Goal: Task Accomplishment & Management: Use online tool/utility

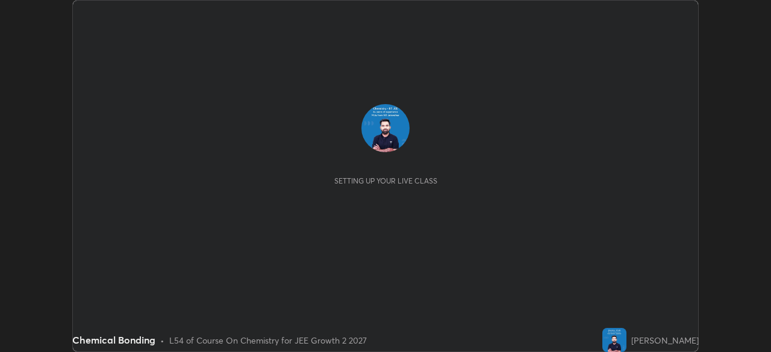
scroll to position [352, 770]
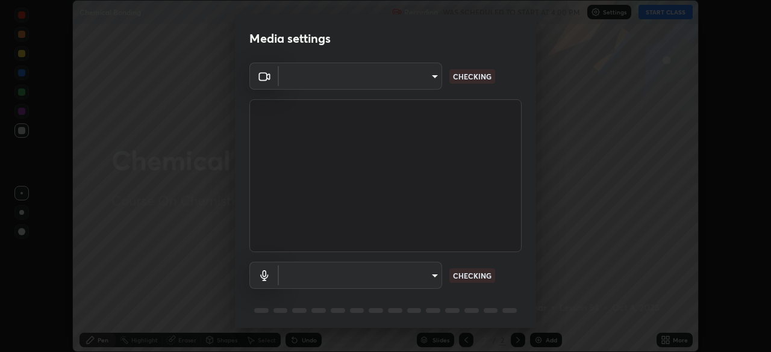
click at [432, 276] on body "Erase all Chemical Bonding Recording WAS SCHEDULED TO START AT 4:00 PM Settings…" at bounding box center [385, 176] width 771 height 352
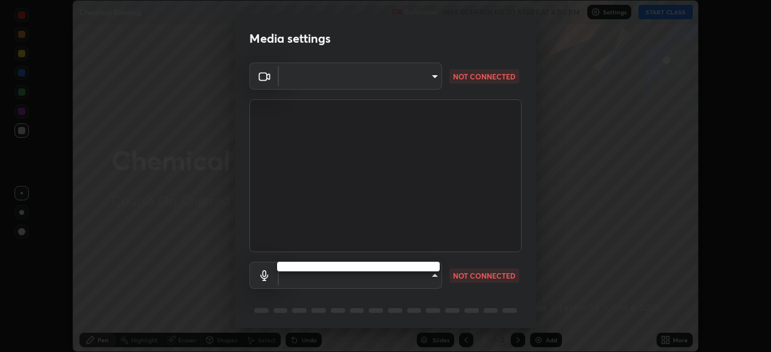
type input "f9c9e40c1fdfe5ebbc4e1433fe736b883486ebc84e0c1da292a4ca4c1bdb3432"
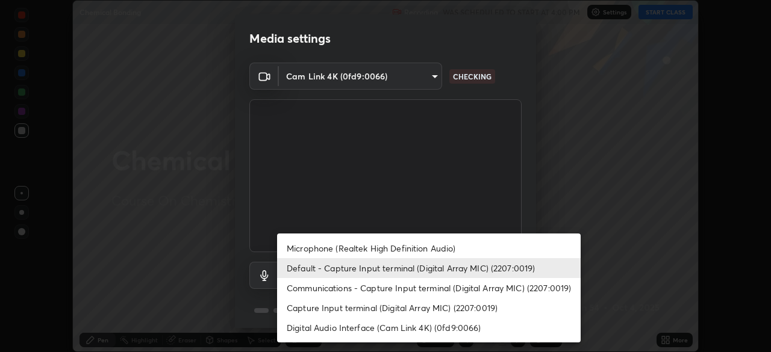
click at [432, 243] on li "Microphone (Realtek High Definition Audio)" at bounding box center [428, 248] width 303 height 20
type input "cc6b24f64f306b83a819cfe3ad69ec83db29d8ed6e53624fa730e1126e555d50"
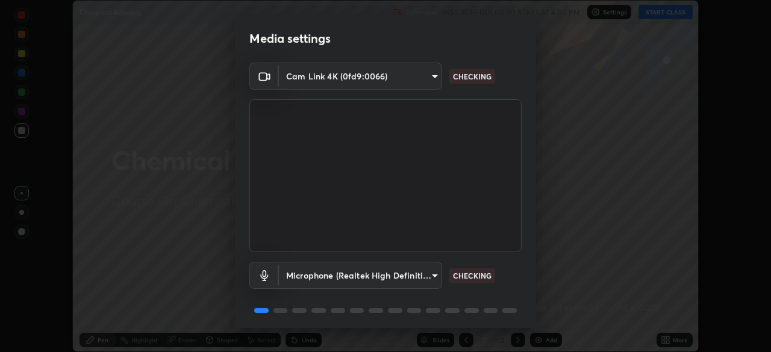
scroll to position [43, 0]
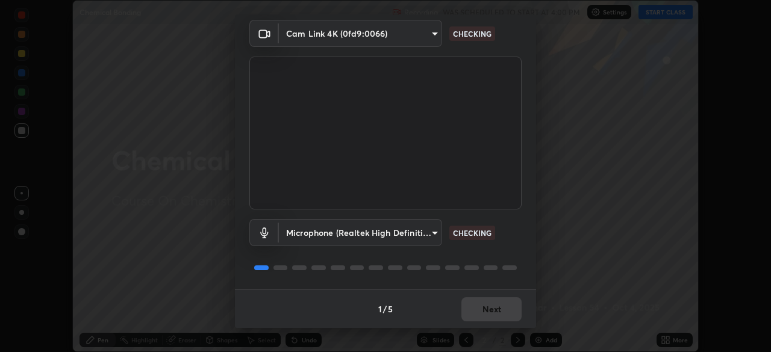
click at [479, 308] on div "1 / 5 Next" at bounding box center [385, 309] width 301 height 39
click at [483, 309] on div "1 / 5 Next" at bounding box center [385, 309] width 301 height 39
click at [487, 311] on div "1 / 5 Next" at bounding box center [385, 309] width 301 height 39
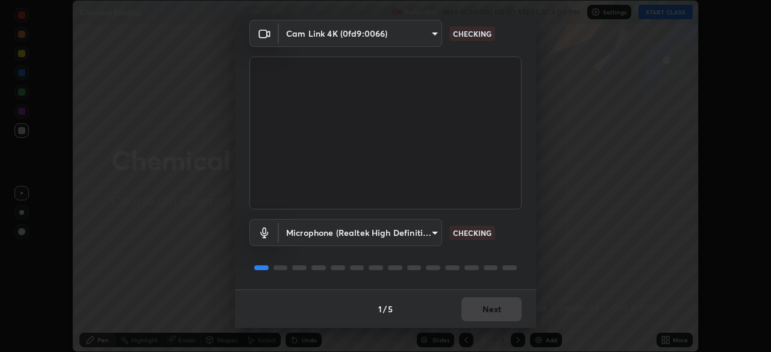
click at [486, 315] on div "1 / 5 Next" at bounding box center [385, 309] width 301 height 39
click at [489, 303] on div "1 / 5 Next" at bounding box center [385, 309] width 301 height 39
click at [489, 305] on div "1 / 5 Next" at bounding box center [385, 309] width 301 height 39
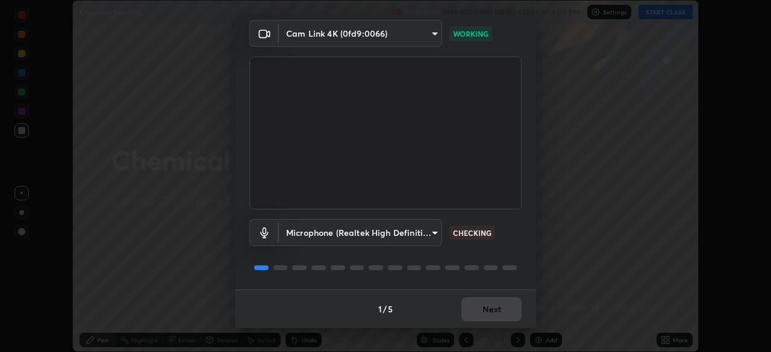
click at [491, 308] on div "1 / 5 Next" at bounding box center [385, 309] width 301 height 39
click at [490, 308] on div "1 / 5 Next" at bounding box center [385, 309] width 301 height 39
click at [490, 308] on button "Next" at bounding box center [491, 309] width 60 height 24
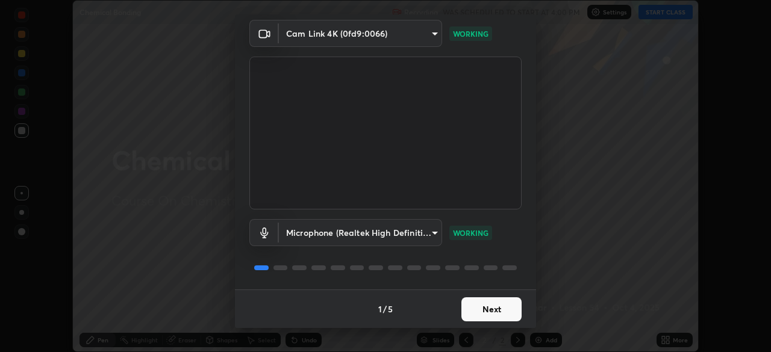
scroll to position [0, 0]
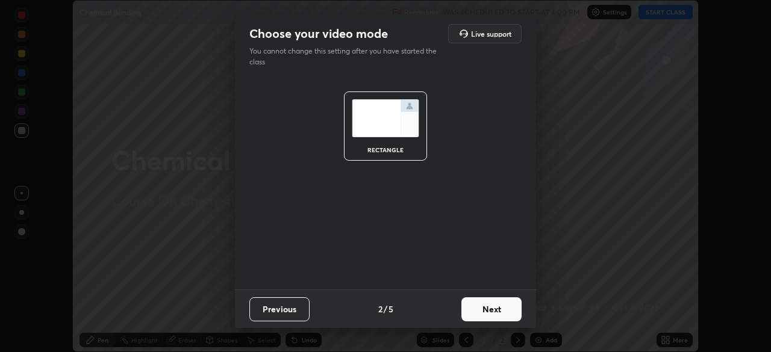
click at [489, 312] on button "Next" at bounding box center [491, 309] width 60 height 24
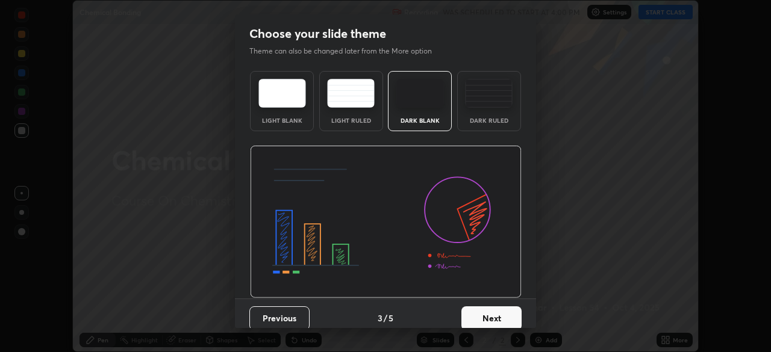
click at [500, 315] on button "Next" at bounding box center [491, 318] width 60 height 24
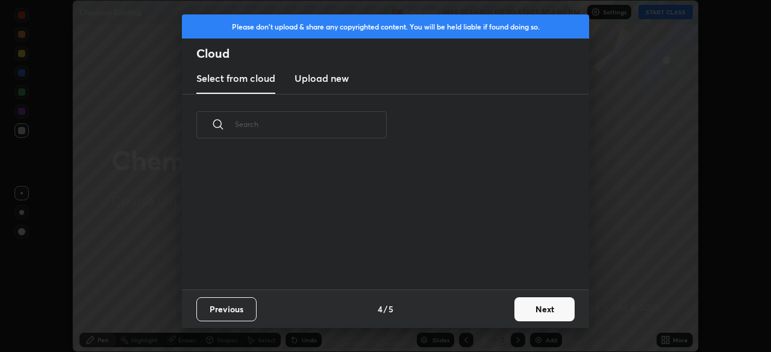
click at [533, 307] on button "Next" at bounding box center [544, 309] width 60 height 24
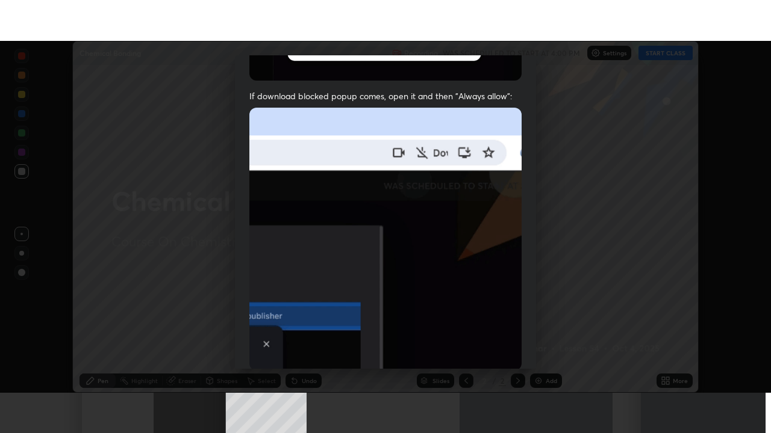
scroll to position [288, 0]
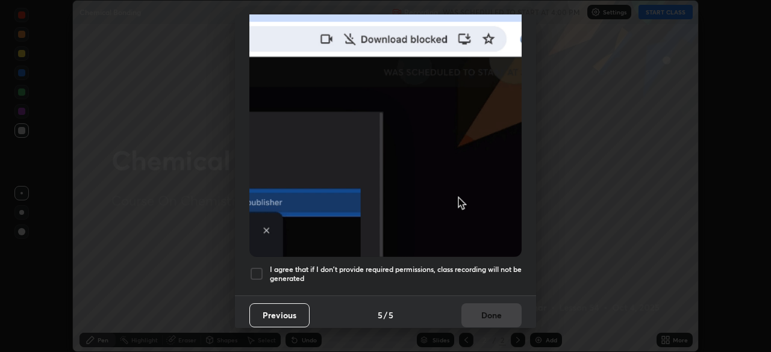
click at [261, 267] on div at bounding box center [256, 274] width 14 height 14
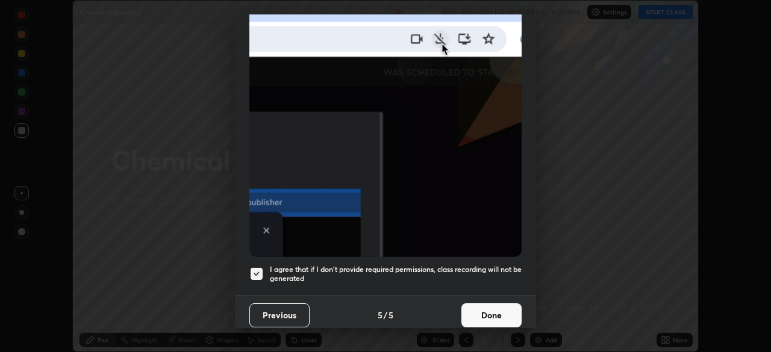
click at [483, 303] on button "Done" at bounding box center [491, 315] width 60 height 24
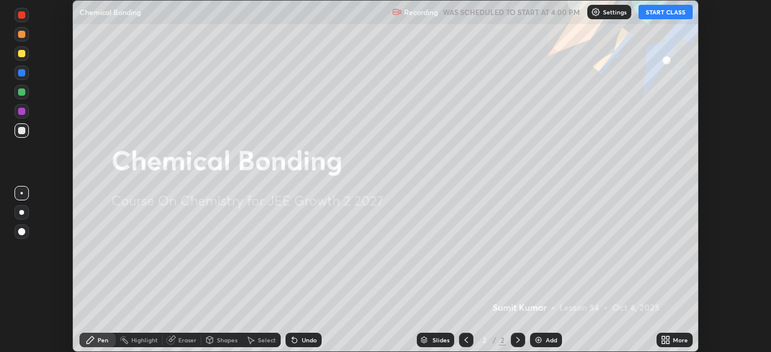
click at [541, 340] on img at bounding box center [538, 340] width 10 height 10
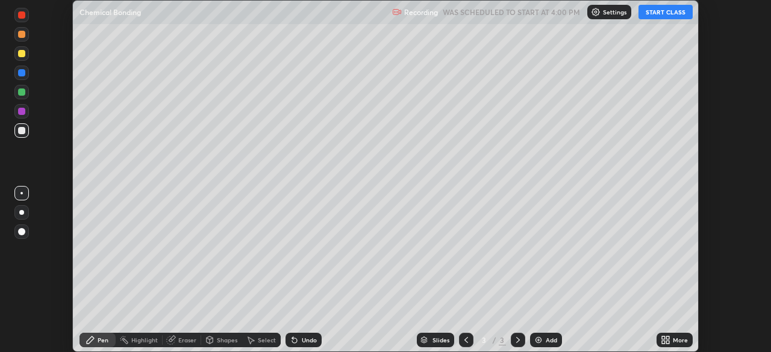
click at [662, 13] on button "START CLASS" at bounding box center [665, 12] width 54 height 14
click at [666, 338] on icon at bounding box center [667, 338] width 3 height 3
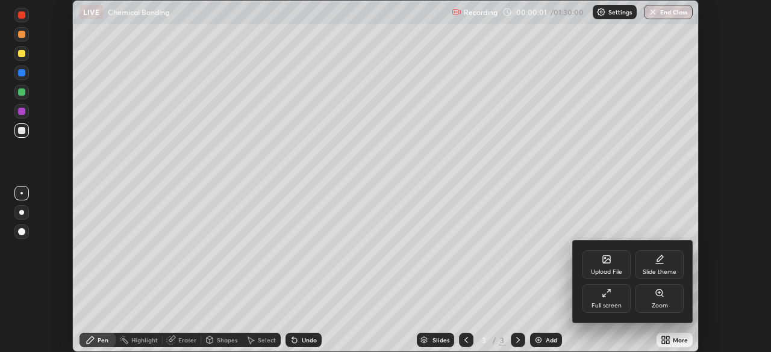
click at [614, 303] on div "Full screen" at bounding box center [606, 306] width 30 height 6
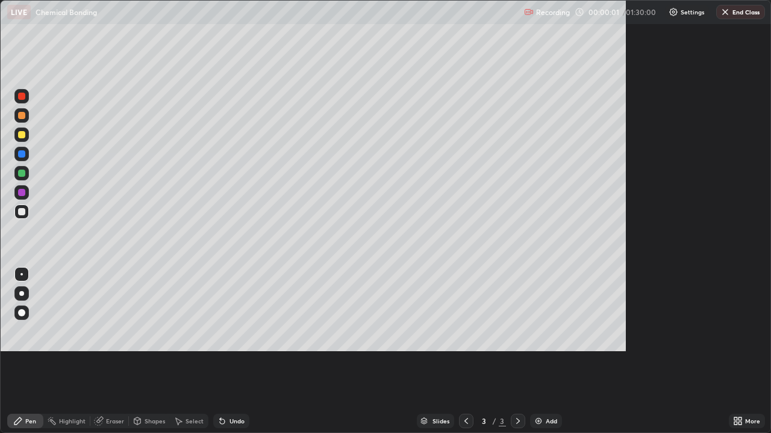
scroll to position [433, 771]
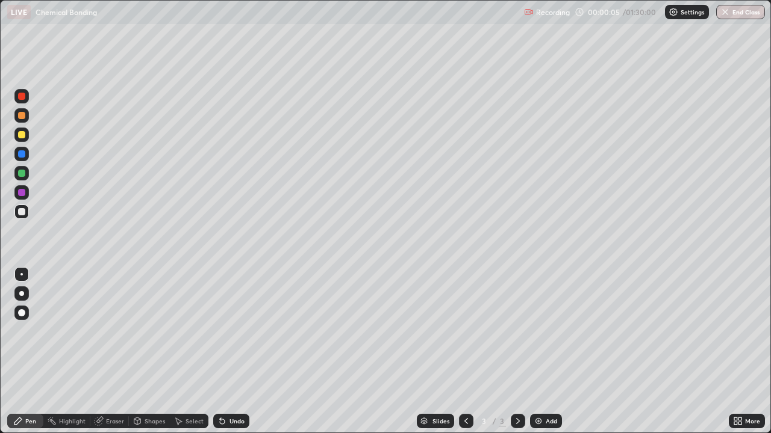
click at [20, 120] on div at bounding box center [21, 115] width 14 height 14
click at [17, 137] on div at bounding box center [21, 135] width 14 height 14
click at [14, 172] on div at bounding box center [21, 173] width 14 height 14
click at [225, 352] on icon at bounding box center [222, 422] width 10 height 10
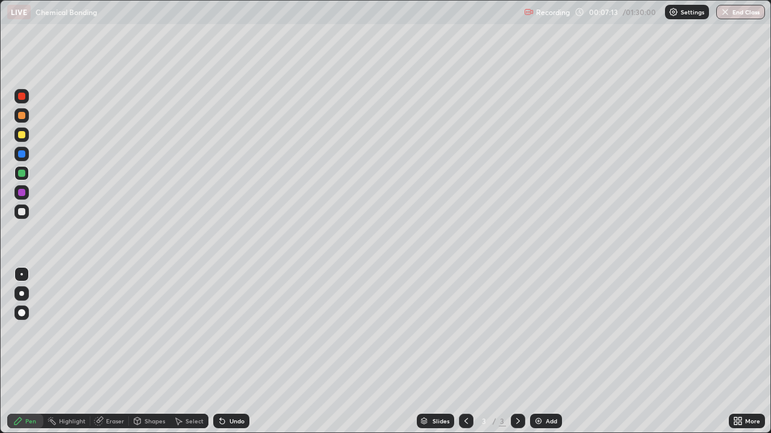
click at [225, 352] on icon at bounding box center [222, 422] width 10 height 10
click at [220, 352] on icon at bounding box center [222, 422] width 5 height 5
click at [220, 352] on div "Undo" at bounding box center [231, 421] width 36 height 14
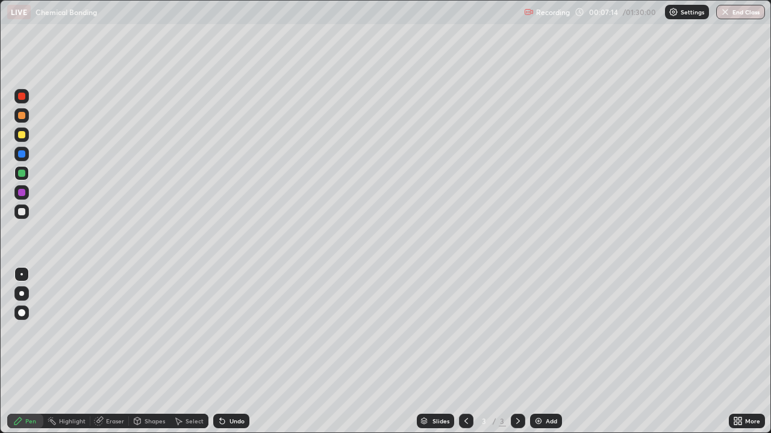
click at [220, 352] on div "Undo" at bounding box center [231, 421] width 36 height 14
click at [221, 352] on div "Undo" at bounding box center [231, 421] width 36 height 14
click at [222, 352] on div "Undo" at bounding box center [231, 421] width 36 height 14
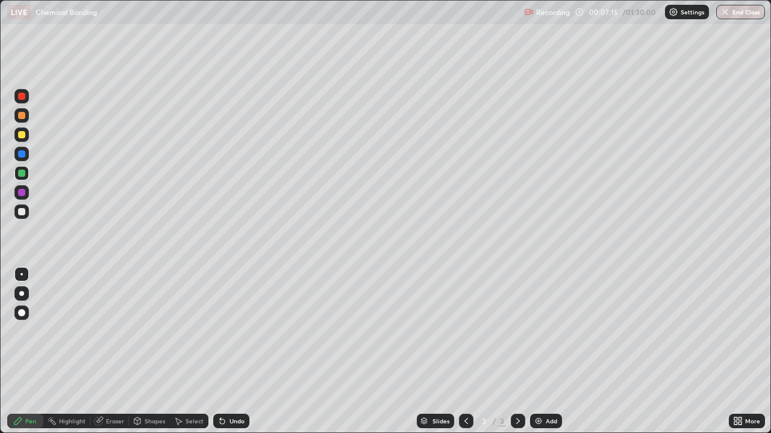
click at [224, 352] on div "Undo" at bounding box center [231, 421] width 36 height 14
click at [223, 352] on div "Undo" at bounding box center [231, 421] width 36 height 14
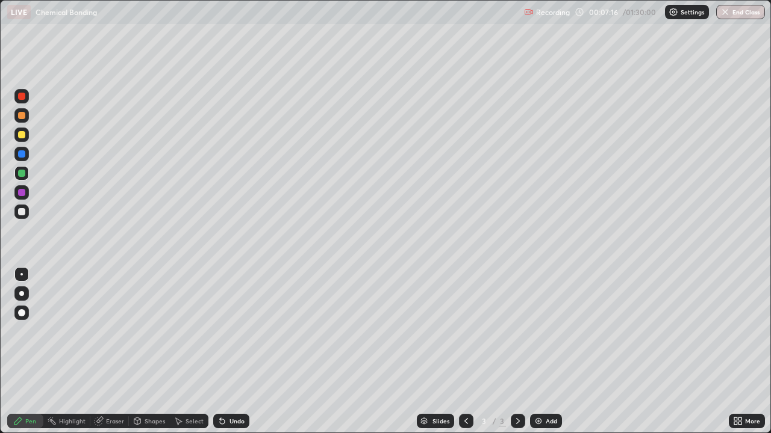
click at [223, 352] on div "Undo" at bounding box center [231, 421] width 36 height 14
click at [222, 352] on div "Undo" at bounding box center [231, 421] width 36 height 14
click at [220, 352] on icon at bounding box center [222, 422] width 5 height 5
click at [23, 214] on div at bounding box center [21, 211] width 7 height 7
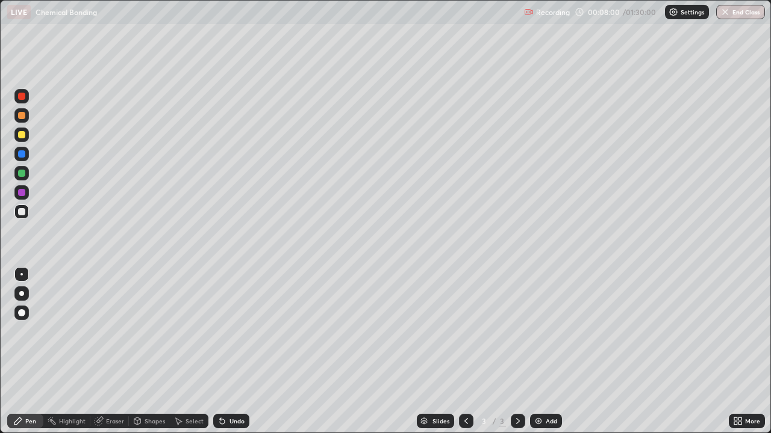
click at [16, 175] on div at bounding box center [21, 173] width 14 height 14
click at [25, 214] on div at bounding box center [21, 211] width 7 height 7
click at [535, 352] on img at bounding box center [538, 422] width 10 height 10
click at [17, 119] on div at bounding box center [21, 115] width 14 height 14
click at [13, 169] on div at bounding box center [21, 173] width 19 height 19
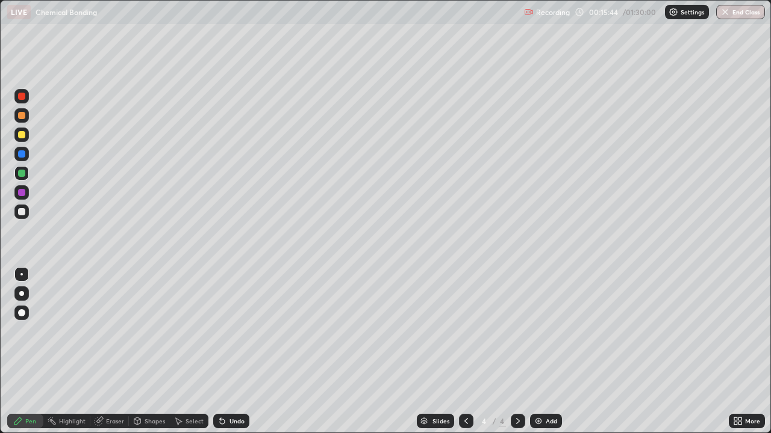
click at [16, 139] on div at bounding box center [21, 135] width 14 height 14
click at [541, 352] on img at bounding box center [538, 422] width 10 height 10
click at [14, 102] on div at bounding box center [21, 96] width 14 height 19
click at [110, 352] on div "Eraser" at bounding box center [115, 421] width 18 height 6
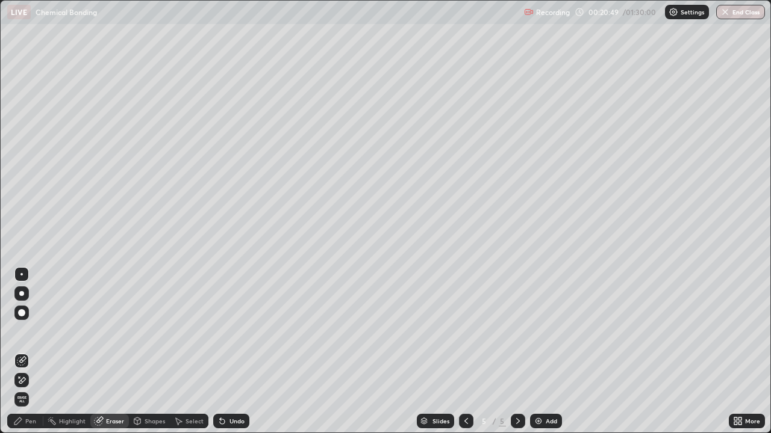
click at [22, 352] on icon at bounding box center [18, 422] width 10 height 10
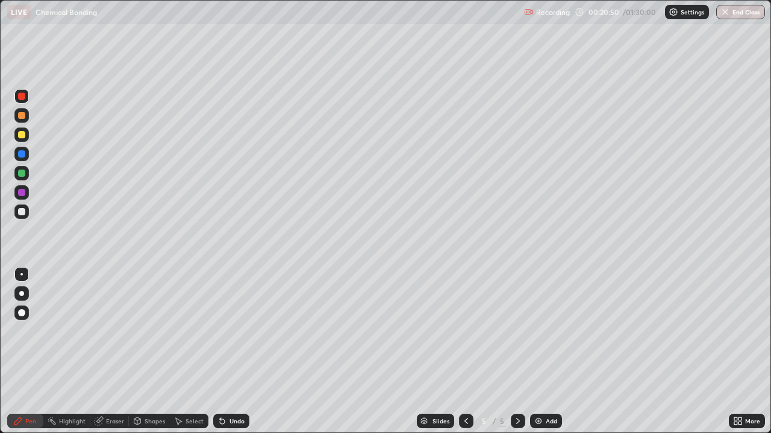
click at [20, 217] on div at bounding box center [21, 212] width 14 height 14
click at [228, 352] on div "Undo" at bounding box center [231, 421] width 36 height 14
click at [19, 175] on div at bounding box center [21, 173] width 7 height 7
click at [537, 352] on img at bounding box center [538, 422] width 10 height 10
click at [17, 137] on div at bounding box center [21, 135] width 14 height 14
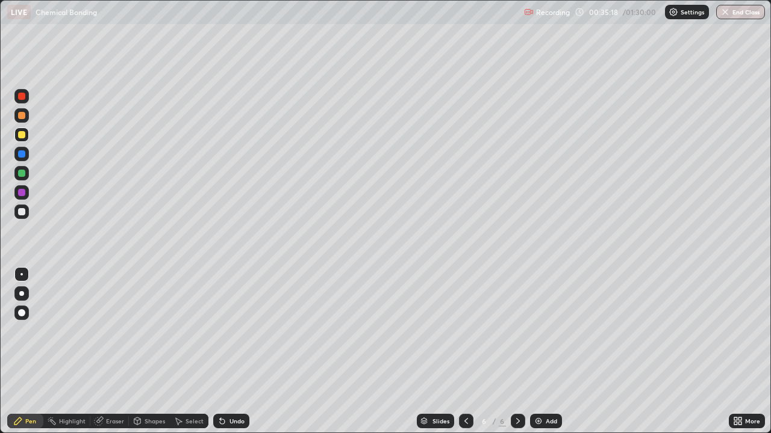
click at [540, 352] on img at bounding box center [538, 422] width 10 height 10
click at [17, 99] on div at bounding box center [21, 96] width 14 height 14
click at [15, 138] on div at bounding box center [21, 135] width 14 height 14
click at [461, 352] on icon at bounding box center [466, 422] width 10 height 10
click at [466, 352] on icon at bounding box center [466, 422] width 10 height 10
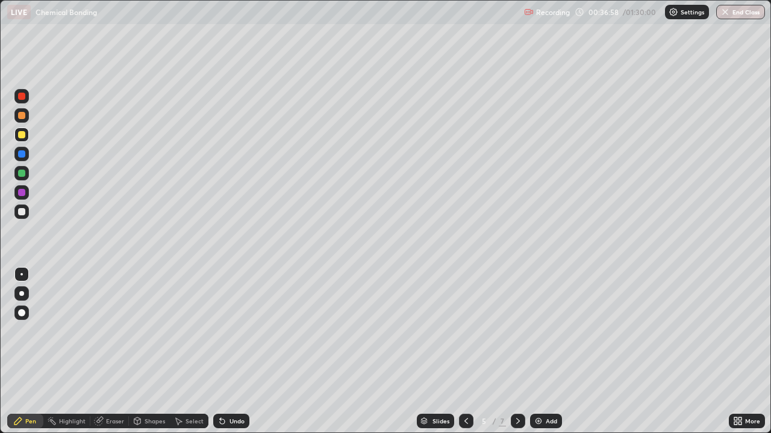
click at [465, 352] on icon at bounding box center [466, 422] width 10 height 10
click at [517, 352] on icon at bounding box center [518, 422] width 10 height 10
click at [518, 352] on div at bounding box center [518, 421] width 14 height 14
click at [534, 352] on img at bounding box center [538, 422] width 10 height 10
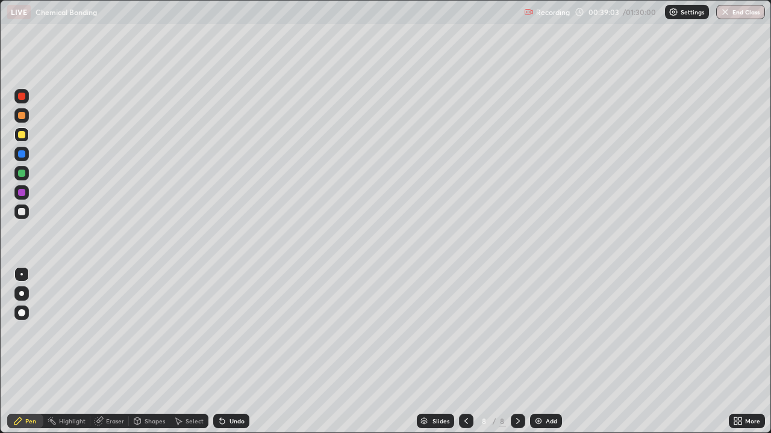
click at [16, 174] on div at bounding box center [21, 173] width 14 height 14
click at [19, 212] on div at bounding box center [21, 211] width 7 height 7
click at [17, 134] on div at bounding box center [21, 135] width 14 height 14
click at [229, 352] on div "Undo" at bounding box center [236, 421] width 15 height 6
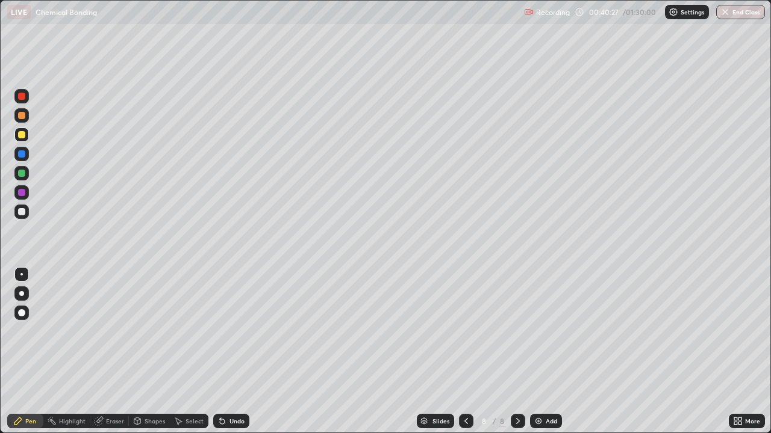
click at [23, 174] on div at bounding box center [21, 173] width 7 height 7
click at [538, 352] on img at bounding box center [538, 422] width 10 height 10
click at [220, 352] on icon at bounding box center [222, 422] width 5 height 5
click at [16, 137] on div at bounding box center [21, 135] width 14 height 14
click at [16, 171] on div at bounding box center [21, 173] width 14 height 14
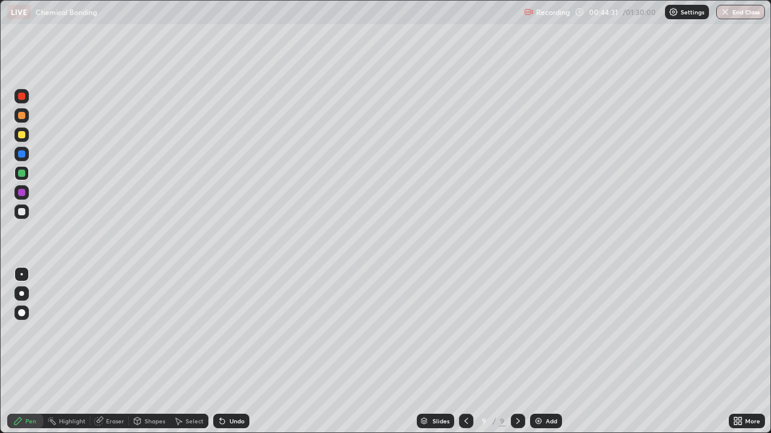
click at [17, 137] on div at bounding box center [21, 135] width 14 height 14
click at [429, 352] on div "Slides" at bounding box center [435, 421] width 37 height 14
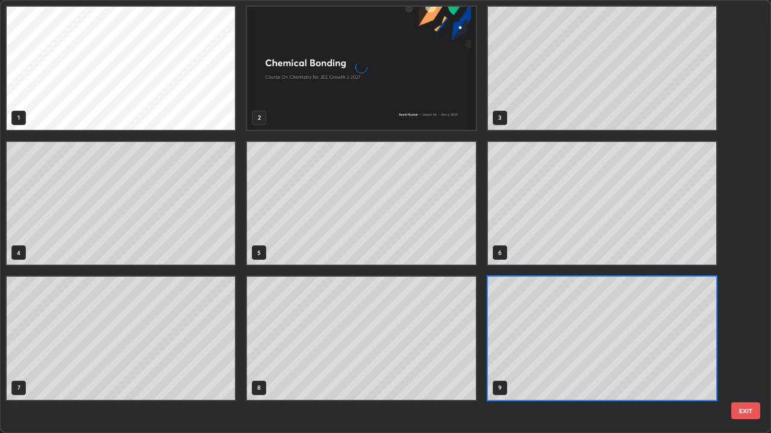
scroll to position [429, 763]
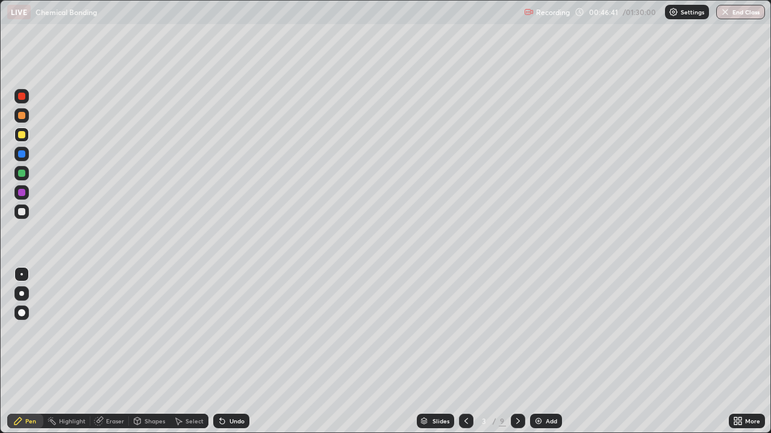
click at [517, 352] on icon at bounding box center [518, 422] width 10 height 10
click at [516, 352] on div at bounding box center [518, 421] width 14 height 14
click at [517, 352] on div at bounding box center [518, 421] width 14 height 24
click at [518, 352] on icon at bounding box center [518, 422] width 10 height 10
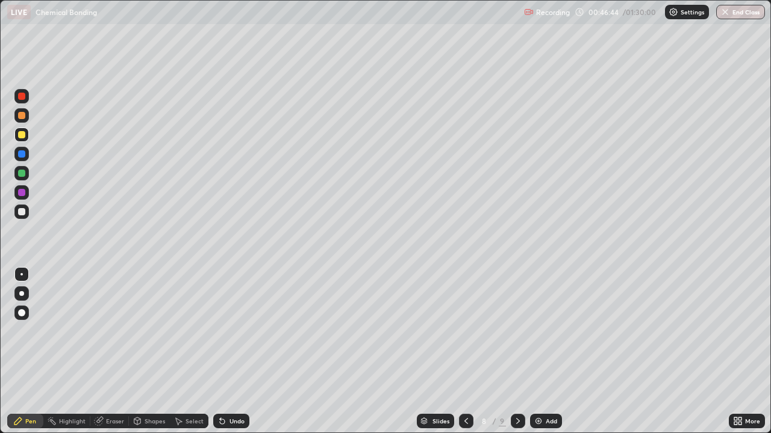
click at [517, 352] on icon at bounding box center [518, 422] width 10 height 10
click at [539, 352] on img at bounding box center [538, 422] width 10 height 10
click at [20, 175] on div at bounding box center [21, 173] width 7 height 7
click at [223, 352] on icon at bounding box center [222, 422] width 10 height 10
click at [464, 352] on icon at bounding box center [466, 422] width 10 height 10
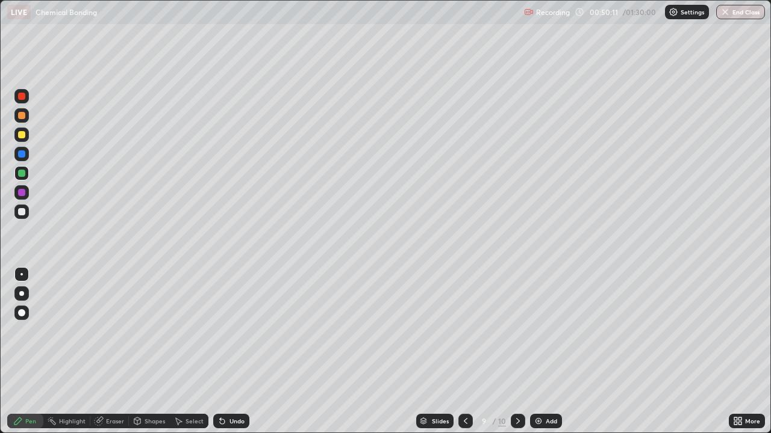
click at [517, 352] on icon at bounding box center [518, 421] width 4 height 6
click at [28, 216] on div at bounding box center [21, 211] width 14 height 19
click at [535, 352] on img at bounding box center [538, 422] width 10 height 10
click at [220, 352] on icon at bounding box center [222, 422] width 5 height 5
click at [16, 138] on div at bounding box center [21, 135] width 14 height 14
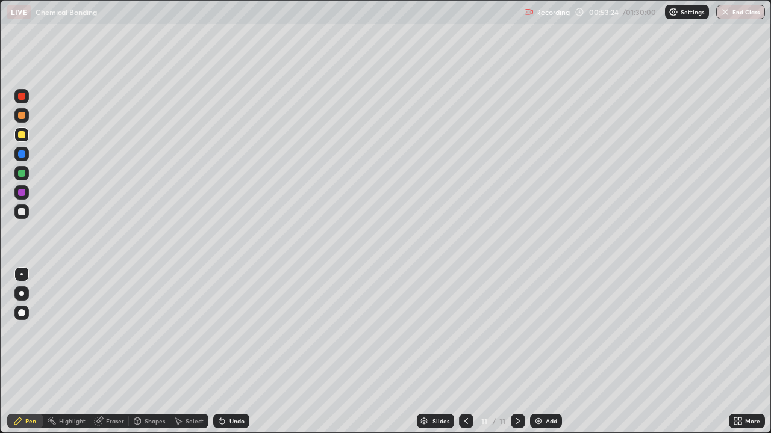
click at [471, 352] on div at bounding box center [466, 421] width 14 height 14
click at [470, 352] on div at bounding box center [466, 421] width 14 height 14
click at [28, 208] on div at bounding box center [21, 212] width 14 height 14
click at [517, 352] on icon at bounding box center [518, 422] width 10 height 10
click at [511, 352] on div at bounding box center [518, 421] width 14 height 14
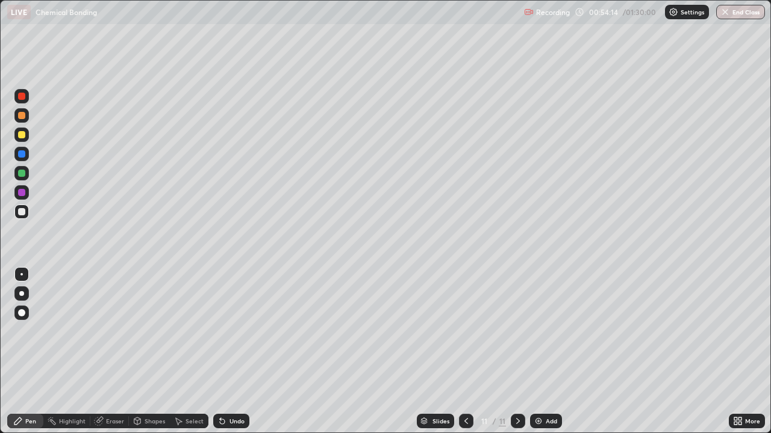
click at [538, 352] on img at bounding box center [538, 422] width 10 height 10
click at [14, 173] on div at bounding box center [21, 173] width 14 height 14
click at [229, 352] on div "Undo" at bounding box center [236, 421] width 15 height 6
click at [229, 352] on div "Undo" at bounding box center [231, 421] width 36 height 14
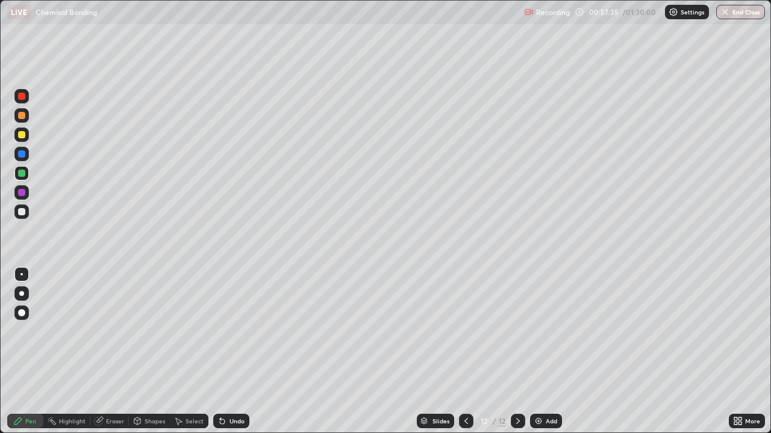
click at [229, 352] on div "Undo" at bounding box center [231, 421] width 36 height 14
click at [226, 352] on div "Undo" at bounding box center [231, 421] width 36 height 14
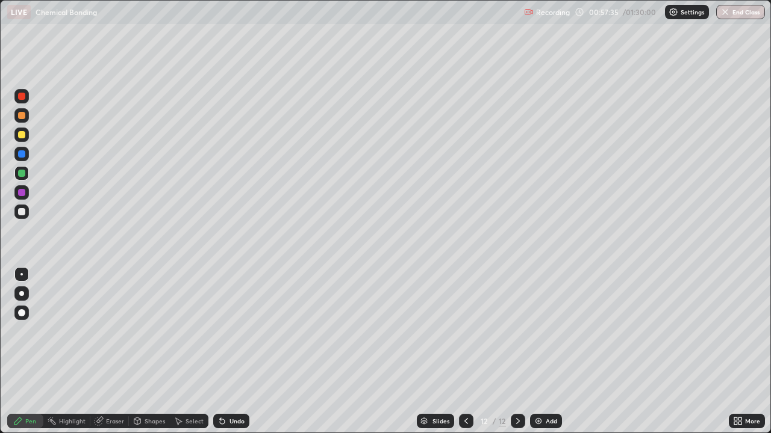
click at [226, 352] on div "Undo" at bounding box center [231, 421] width 36 height 14
click at [230, 352] on div "Undo" at bounding box center [231, 421] width 36 height 14
click at [231, 352] on div "Undo" at bounding box center [231, 421] width 36 height 14
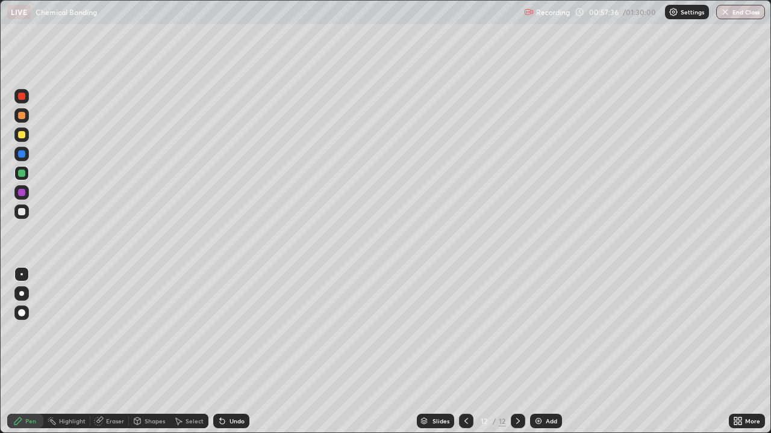
click at [231, 352] on div "Undo" at bounding box center [231, 421] width 36 height 14
click at [239, 352] on div "Undo" at bounding box center [236, 421] width 15 height 6
click at [535, 352] on img at bounding box center [538, 422] width 10 height 10
click at [21, 100] on div at bounding box center [21, 96] width 14 height 14
click at [16, 136] on div at bounding box center [21, 135] width 14 height 14
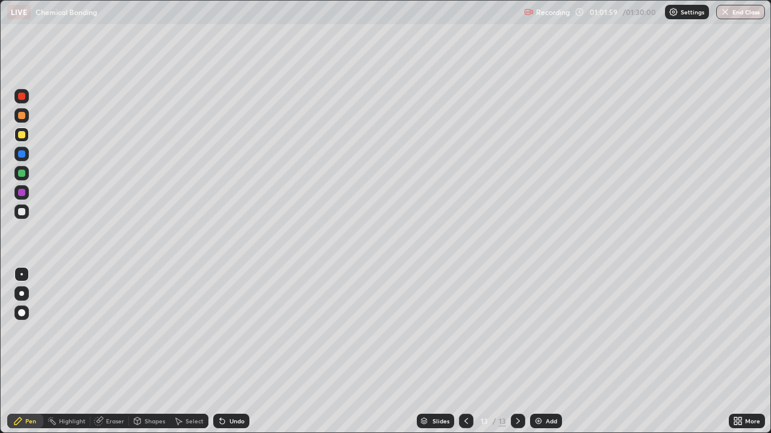
click at [21, 216] on div at bounding box center [21, 212] width 14 height 14
click at [21, 176] on div at bounding box center [21, 173] width 7 height 7
click at [542, 352] on div "Add" at bounding box center [546, 421] width 32 height 14
click at [21, 135] on div at bounding box center [21, 134] width 7 height 7
click at [466, 352] on icon at bounding box center [466, 422] width 10 height 10
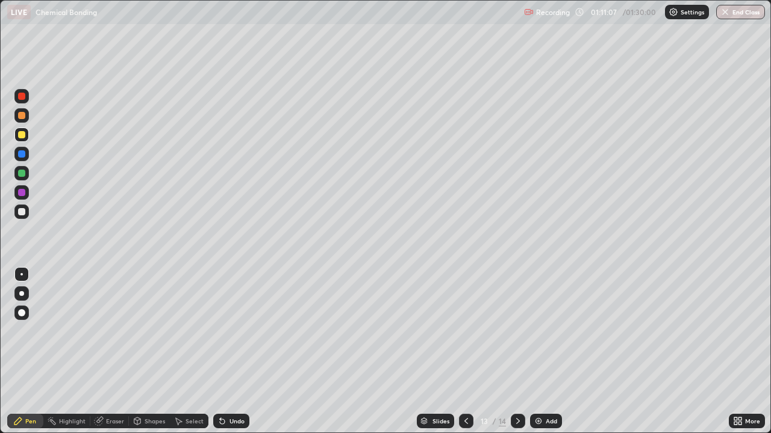
click at [517, 352] on icon at bounding box center [518, 422] width 10 height 10
click at [27, 210] on div at bounding box center [21, 212] width 14 height 14
click at [220, 352] on icon at bounding box center [222, 422] width 5 height 5
click at [106, 352] on div "Eraser" at bounding box center [115, 421] width 18 height 6
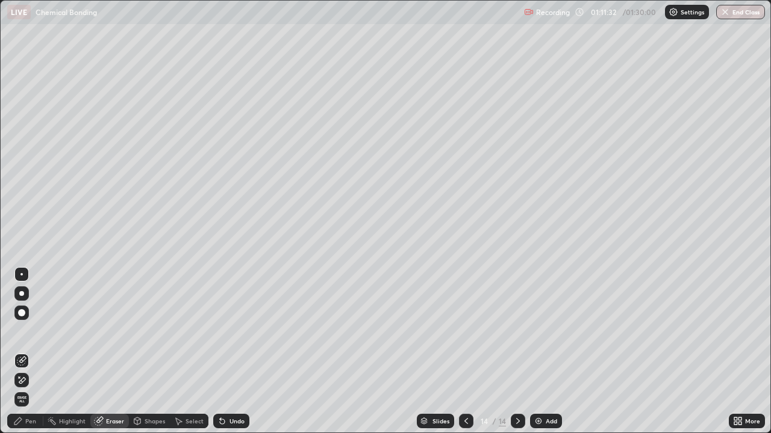
click at [33, 352] on div "Pen" at bounding box center [25, 421] width 36 height 14
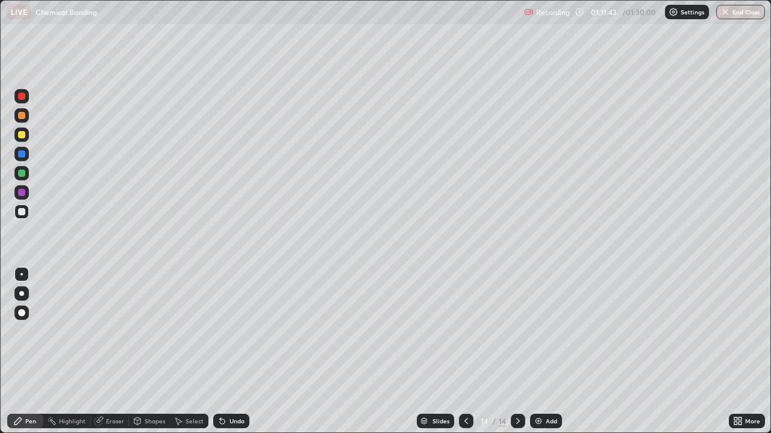
click at [106, 352] on div "Eraser" at bounding box center [115, 421] width 18 height 6
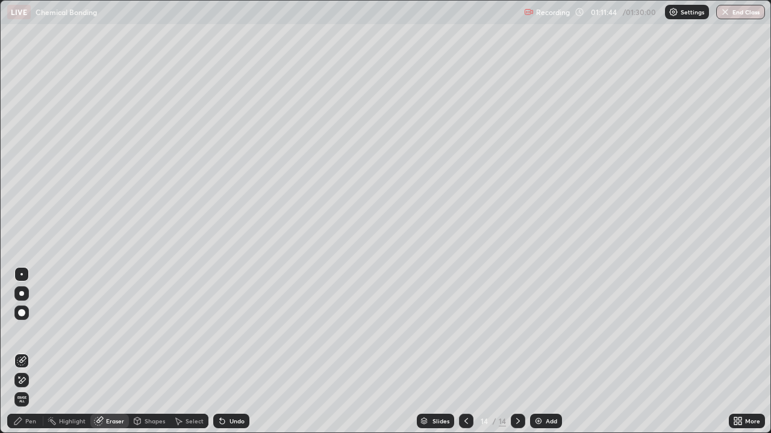
click at [25, 352] on div "Pen" at bounding box center [25, 421] width 36 height 14
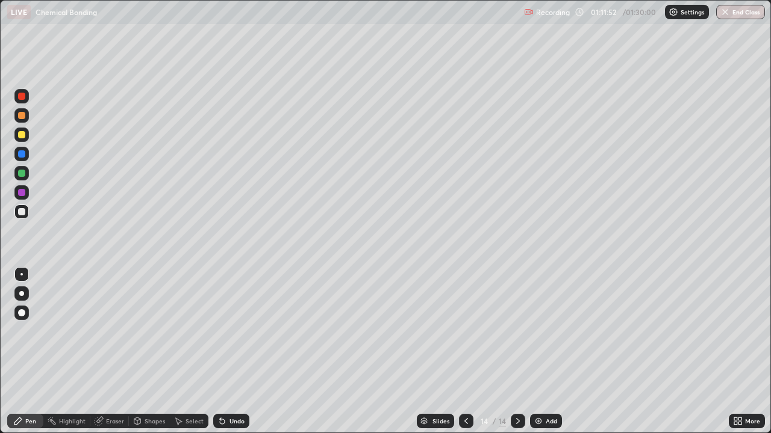
click at [20, 135] on div at bounding box center [21, 134] width 7 height 7
click at [15, 171] on div at bounding box center [21, 173] width 14 height 14
click at [23, 116] on div at bounding box center [21, 115] width 7 height 7
click at [464, 352] on icon at bounding box center [466, 421] width 4 height 6
click at [517, 352] on icon at bounding box center [518, 422] width 10 height 10
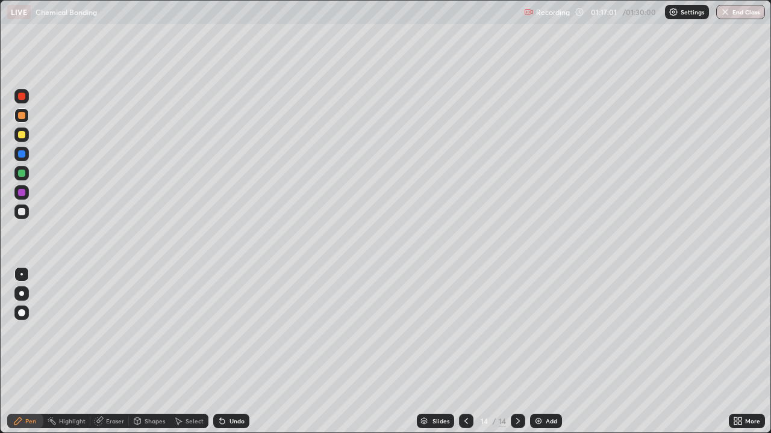
click at [544, 352] on div "Add" at bounding box center [546, 421] width 32 height 14
click at [16, 134] on div at bounding box center [21, 135] width 14 height 14
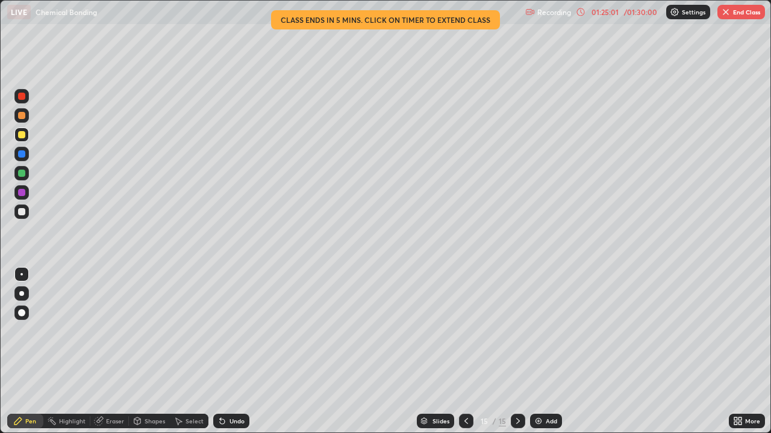
click at [533, 352] on img at bounding box center [538, 422] width 10 height 10
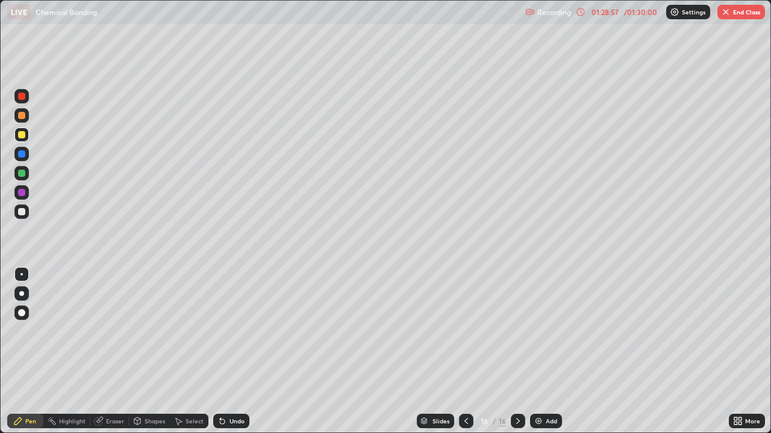
click at [728, 13] on img "button" at bounding box center [726, 12] width 10 height 10
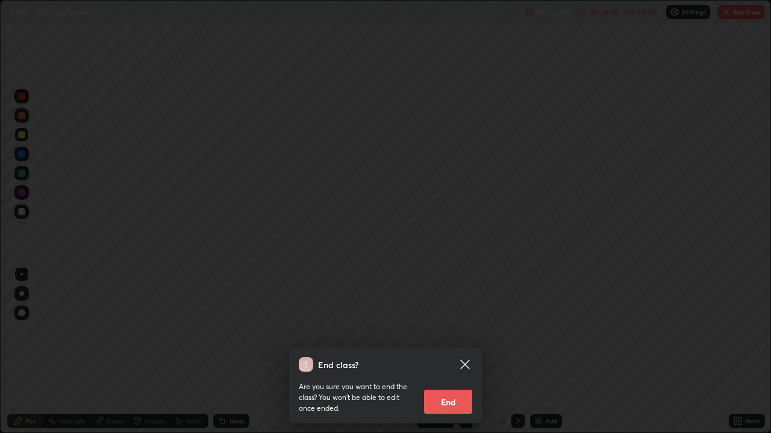
click at [462, 352] on button "End" at bounding box center [448, 402] width 48 height 24
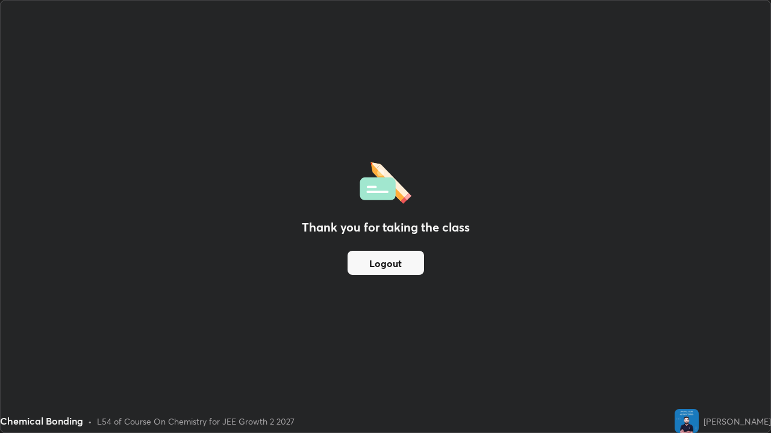
click at [396, 267] on button "Logout" at bounding box center [385, 263] width 76 height 24
